Goal: Navigation & Orientation: Find specific page/section

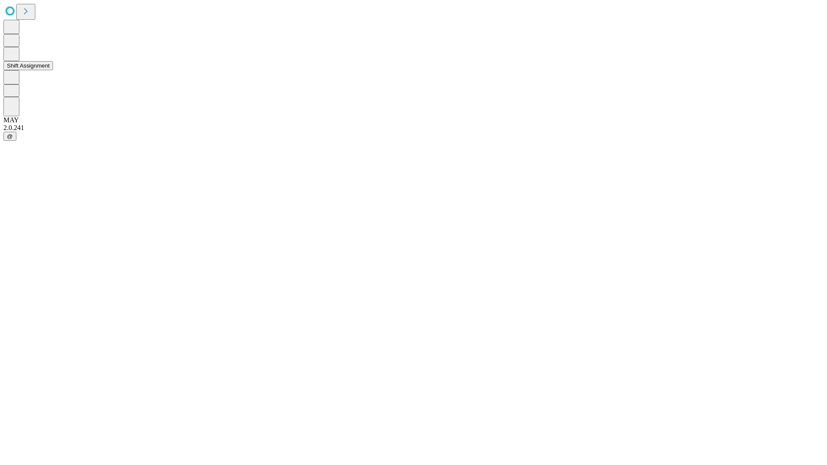
click at [53, 70] on button "Shift Assignment" at bounding box center [28, 65] width 50 height 9
